Goal: Contribute content: Add original content to the website for others to see

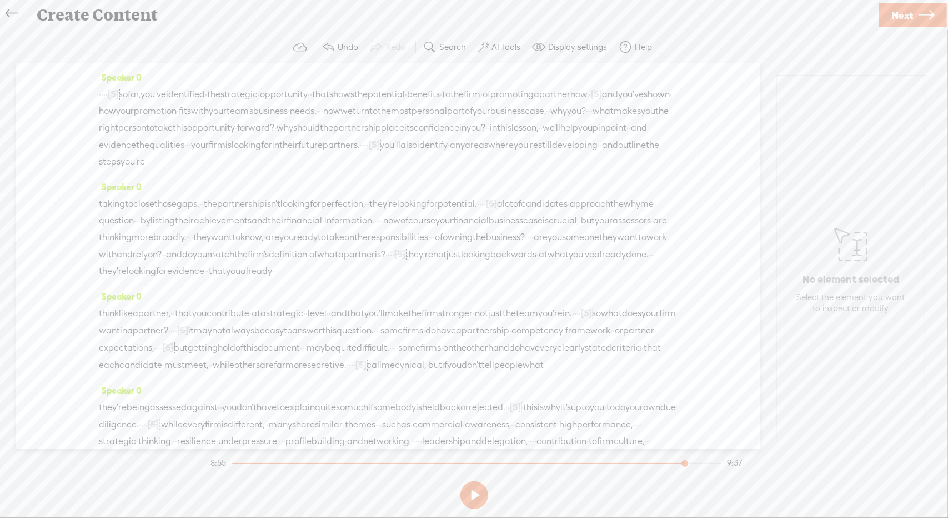
click at [796, 25] on div "Create Content" at bounding box center [453, 15] width 849 height 29
click at [897, 21] on span "Next" at bounding box center [902, 15] width 21 height 28
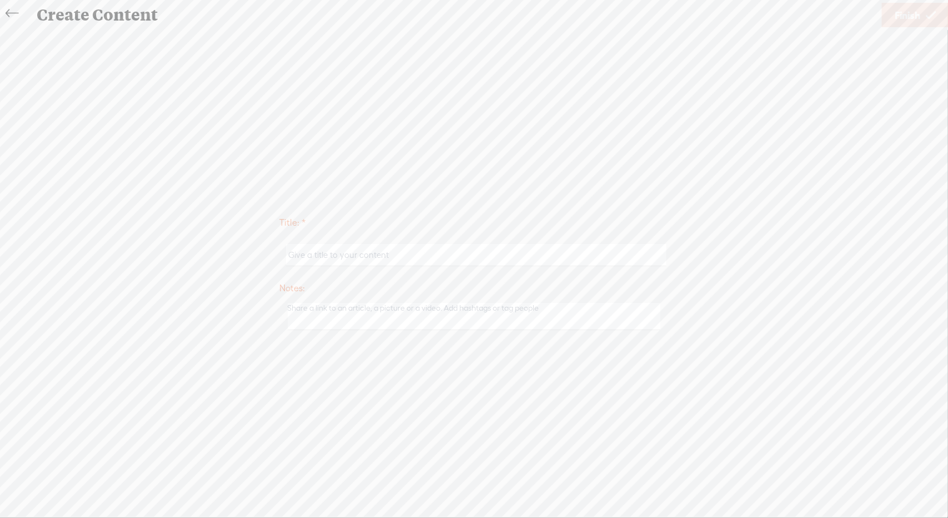
click at [407, 257] on input "text" at bounding box center [476, 255] width 381 height 22
type input "YPTP 2.3"
click at [902, 14] on span "Finish" at bounding box center [908, 15] width 26 height 28
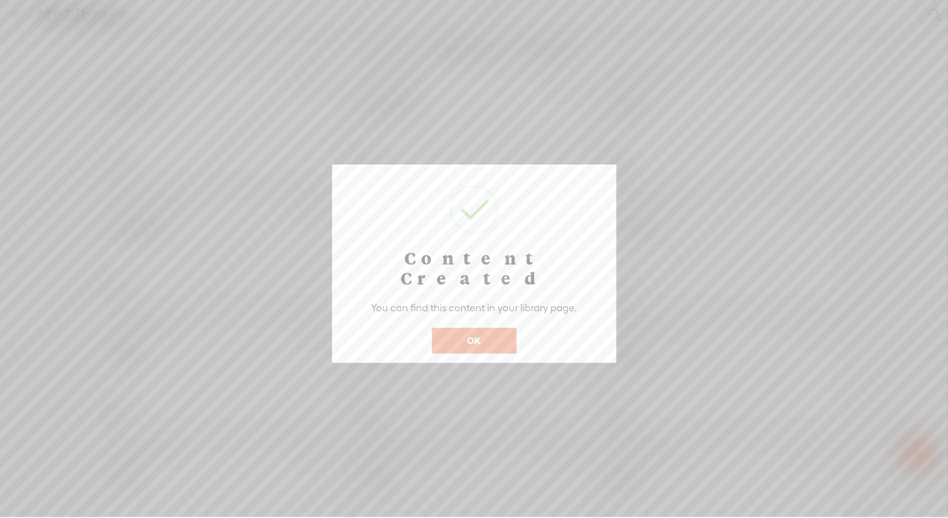
click at [486, 328] on button "OK" at bounding box center [474, 341] width 84 height 26
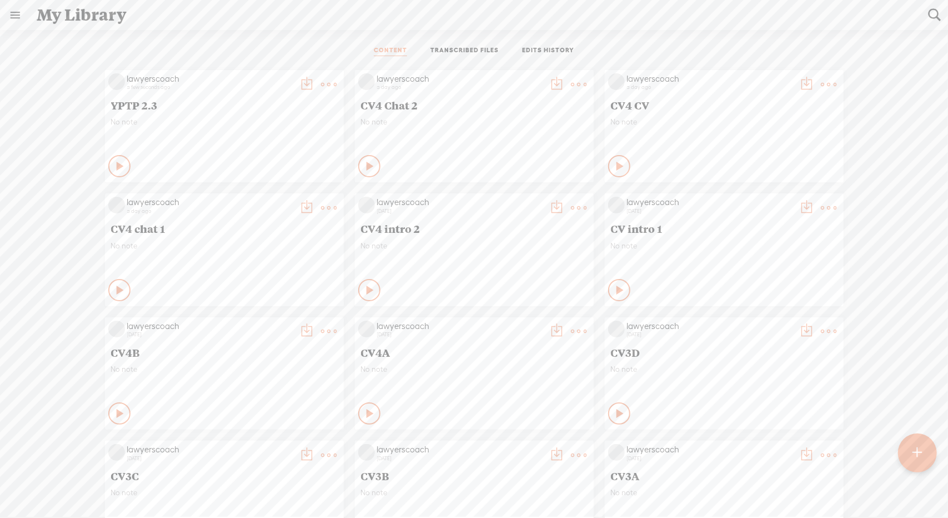
click at [322, 79] on t at bounding box center [330, 85] width 16 height 16
click at [249, 198] on link "Download as..." at bounding box center [267, 198] width 111 height 26
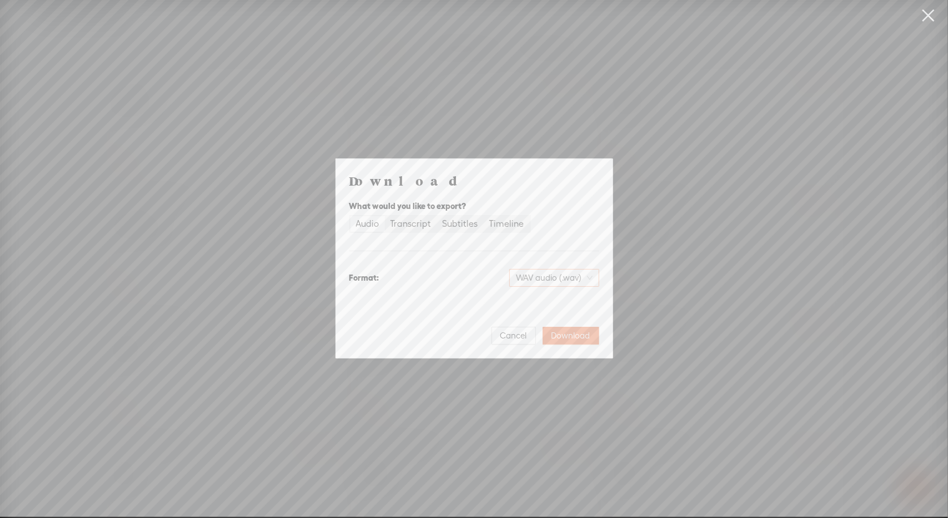
click at [543, 276] on span "WAV audio (.wav)" at bounding box center [554, 277] width 77 height 17
click at [543, 297] on div "MP3 audio (.mp3)" at bounding box center [545, 301] width 91 height 11
click at [567, 334] on span "Download" at bounding box center [571, 335] width 39 height 11
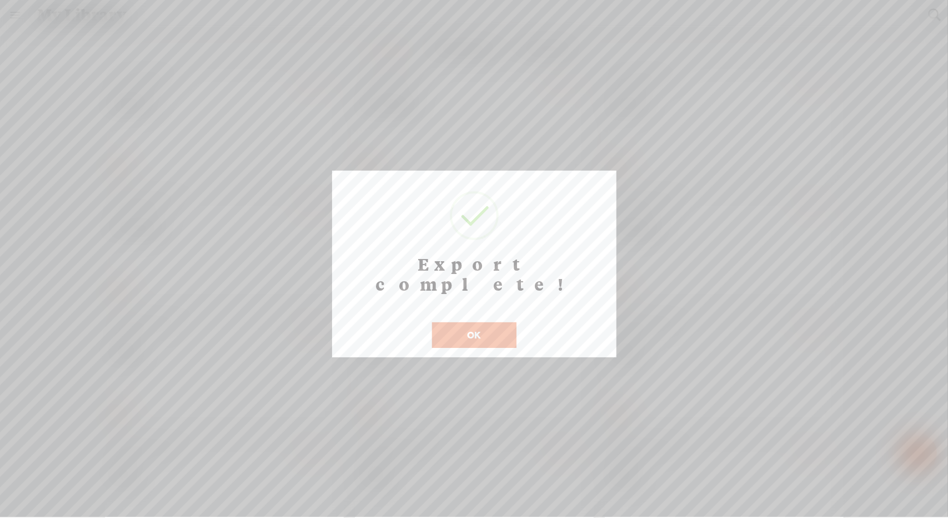
click at [469, 322] on button "OK" at bounding box center [474, 335] width 84 height 26
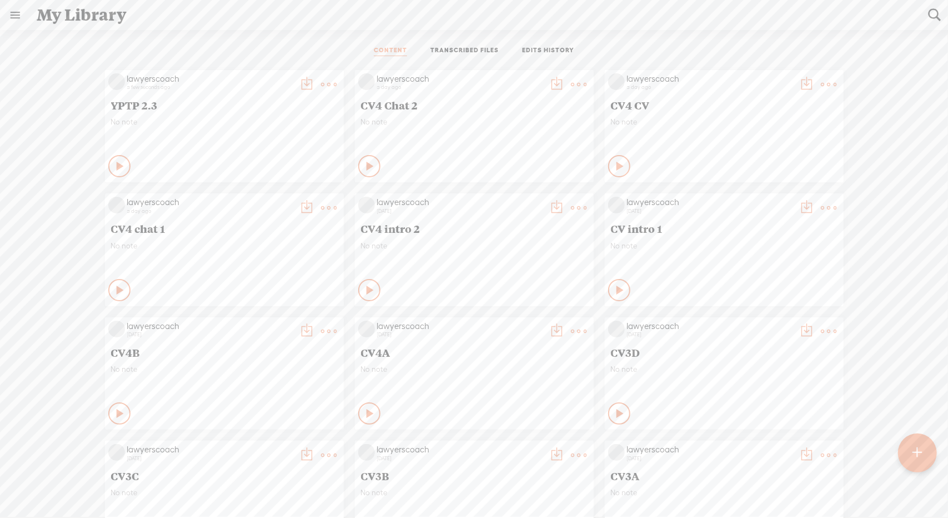
click at [919, 451] on t at bounding box center [918, 453] width 10 height 26
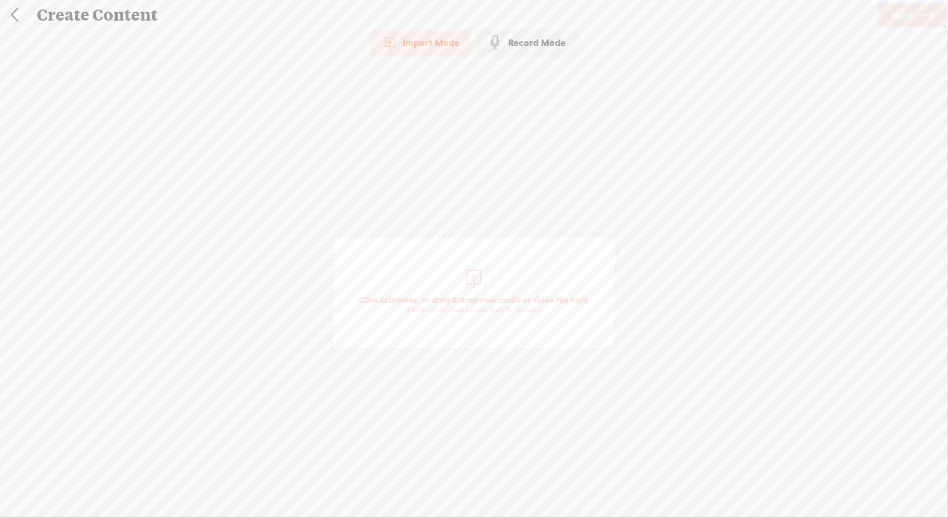
click at [482, 296] on span "Click to browse , or drag & drop your audio or video file here (File duration m…" at bounding box center [474, 304] width 241 height 32
click at [897, 8] on span "Next" at bounding box center [902, 15] width 21 height 28
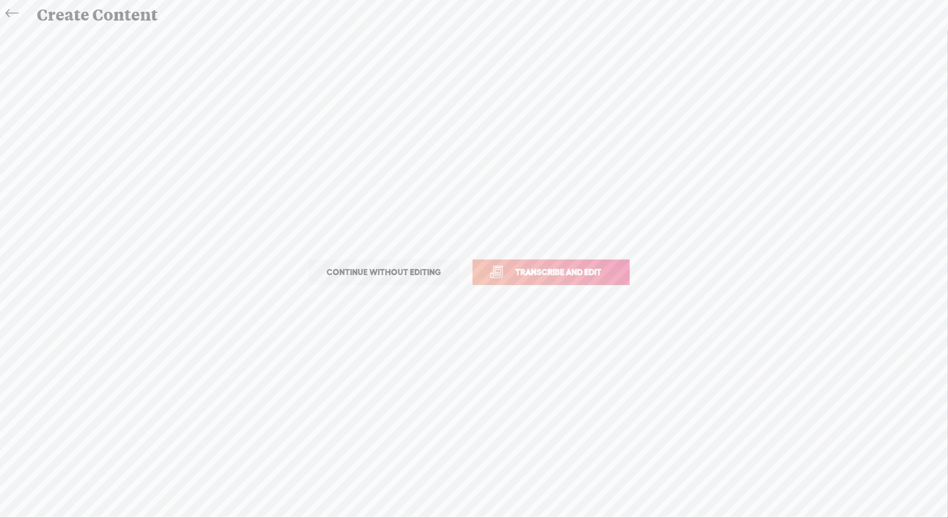
click at [580, 274] on span "Transcribe and edit" at bounding box center [558, 272] width 109 height 13
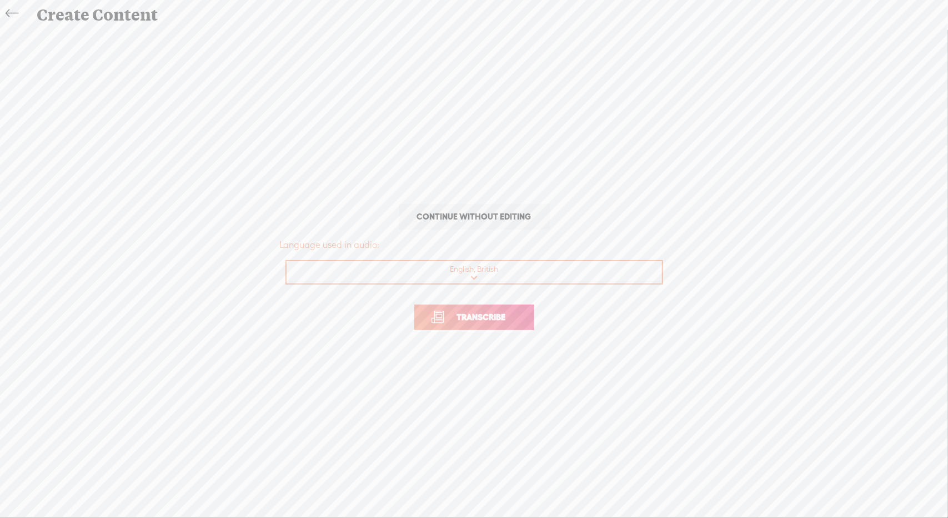
click at [506, 322] on span "Transcribe" at bounding box center [482, 317] width 72 height 13
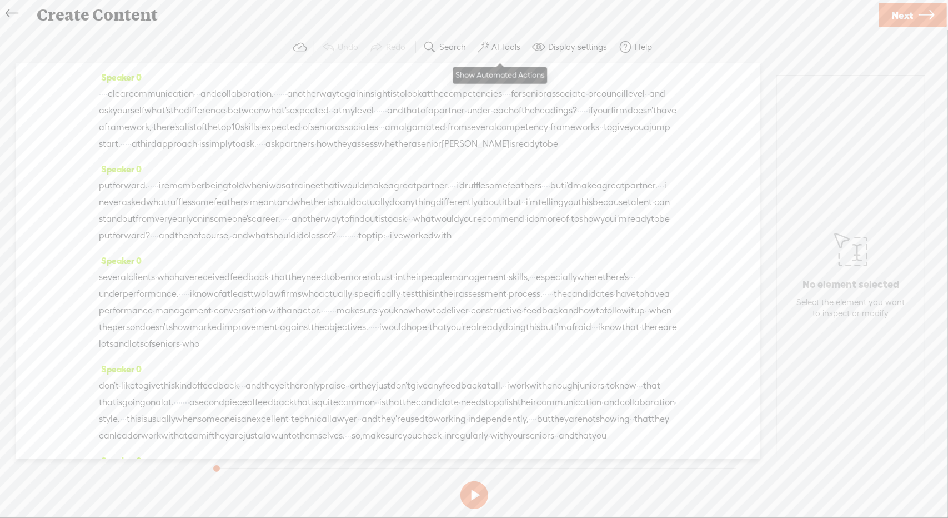
click at [508, 44] on label "AI Tools" at bounding box center [506, 47] width 29 height 11
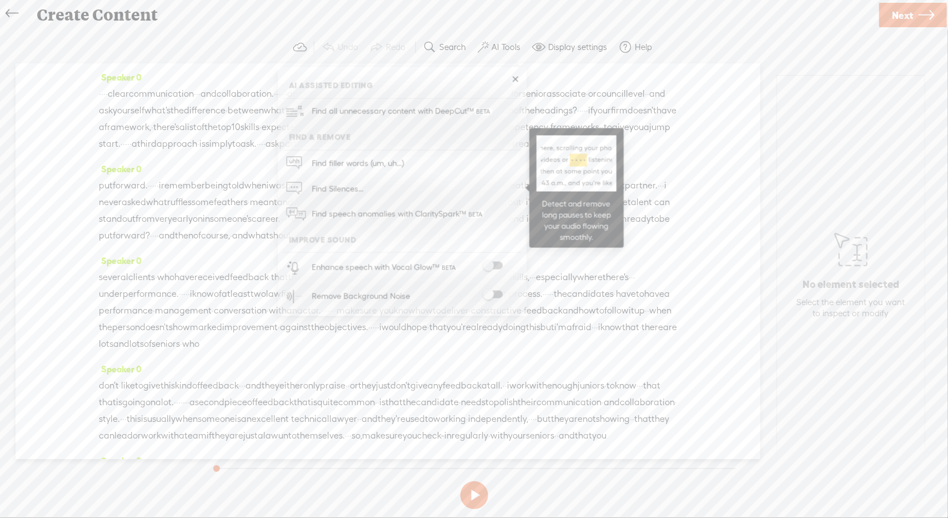
click at [312, 189] on span "Find Silences..." at bounding box center [337, 188] width 59 height 25
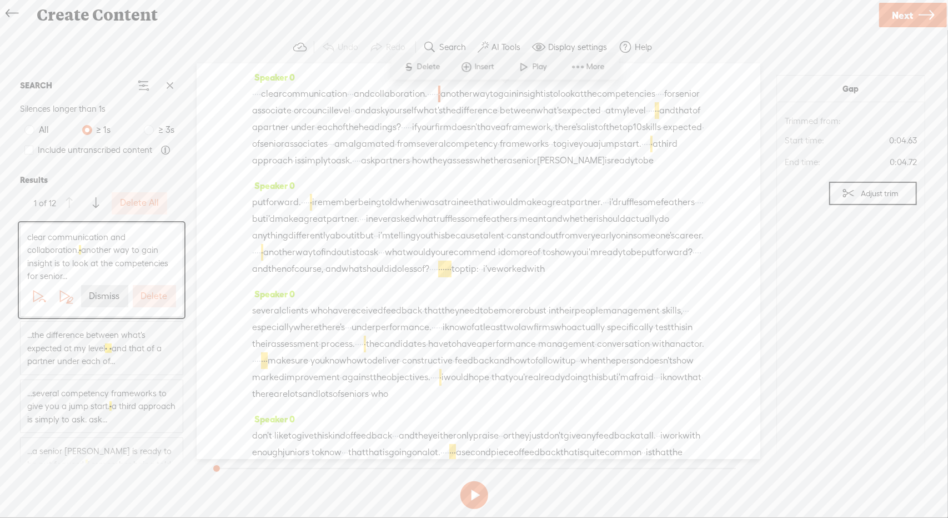
click at [131, 198] on label "Delete All" at bounding box center [139, 203] width 39 height 12
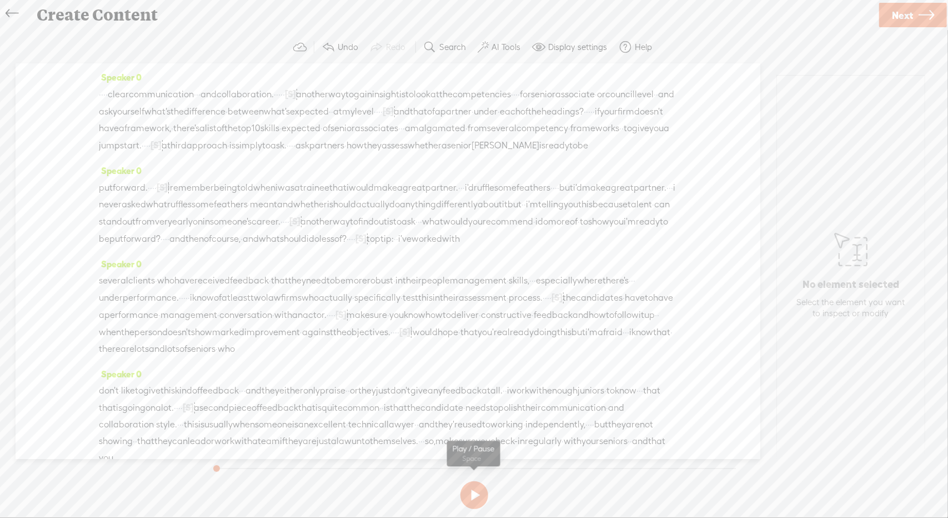
click at [474, 493] on button at bounding box center [475, 495] width 28 height 28
click at [931, 9] on icon at bounding box center [927, 15] width 16 height 28
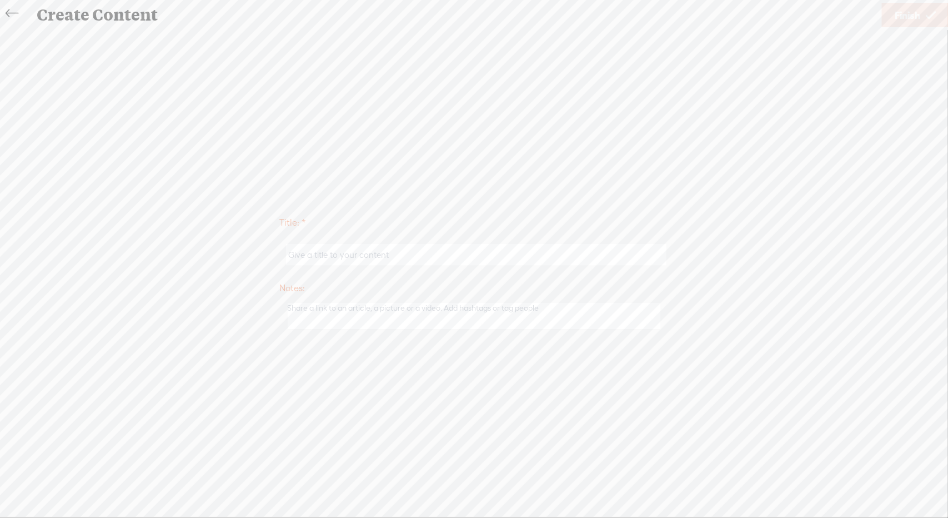
click at [459, 250] on input "text" at bounding box center [476, 255] width 381 height 22
type input "2.3A"
click at [908, 14] on span "Finish" at bounding box center [908, 15] width 26 height 28
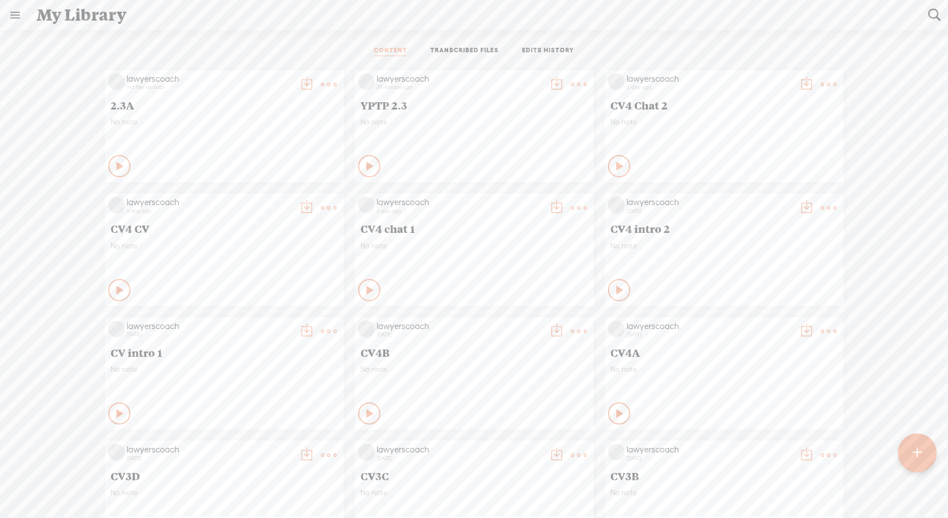
click at [322, 79] on t at bounding box center [330, 85] width 16 height 16
click at [263, 188] on link "Download as..." at bounding box center [267, 198] width 111 height 26
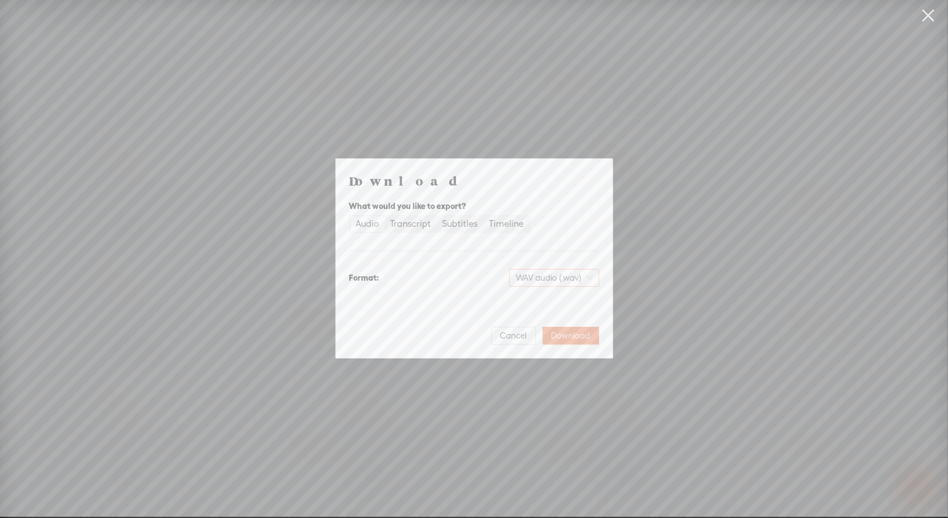
click at [574, 279] on span "WAV audio (.wav)" at bounding box center [554, 277] width 77 height 17
click at [562, 297] on div "MP3 audio (.mp3)" at bounding box center [545, 301] width 91 height 11
click at [572, 331] on span "Download" at bounding box center [571, 335] width 39 height 11
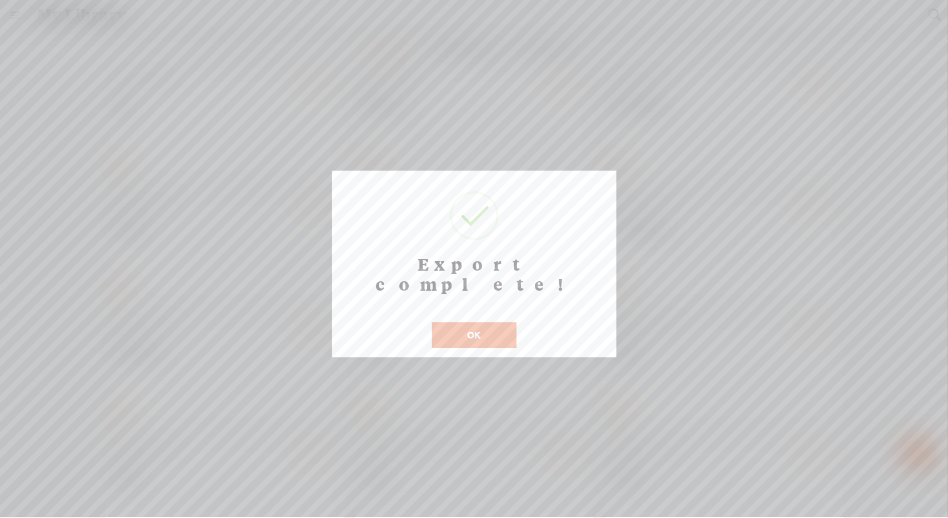
click at [499, 322] on button "OK" at bounding box center [474, 335] width 84 height 26
